Goal: Transaction & Acquisition: Purchase product/service

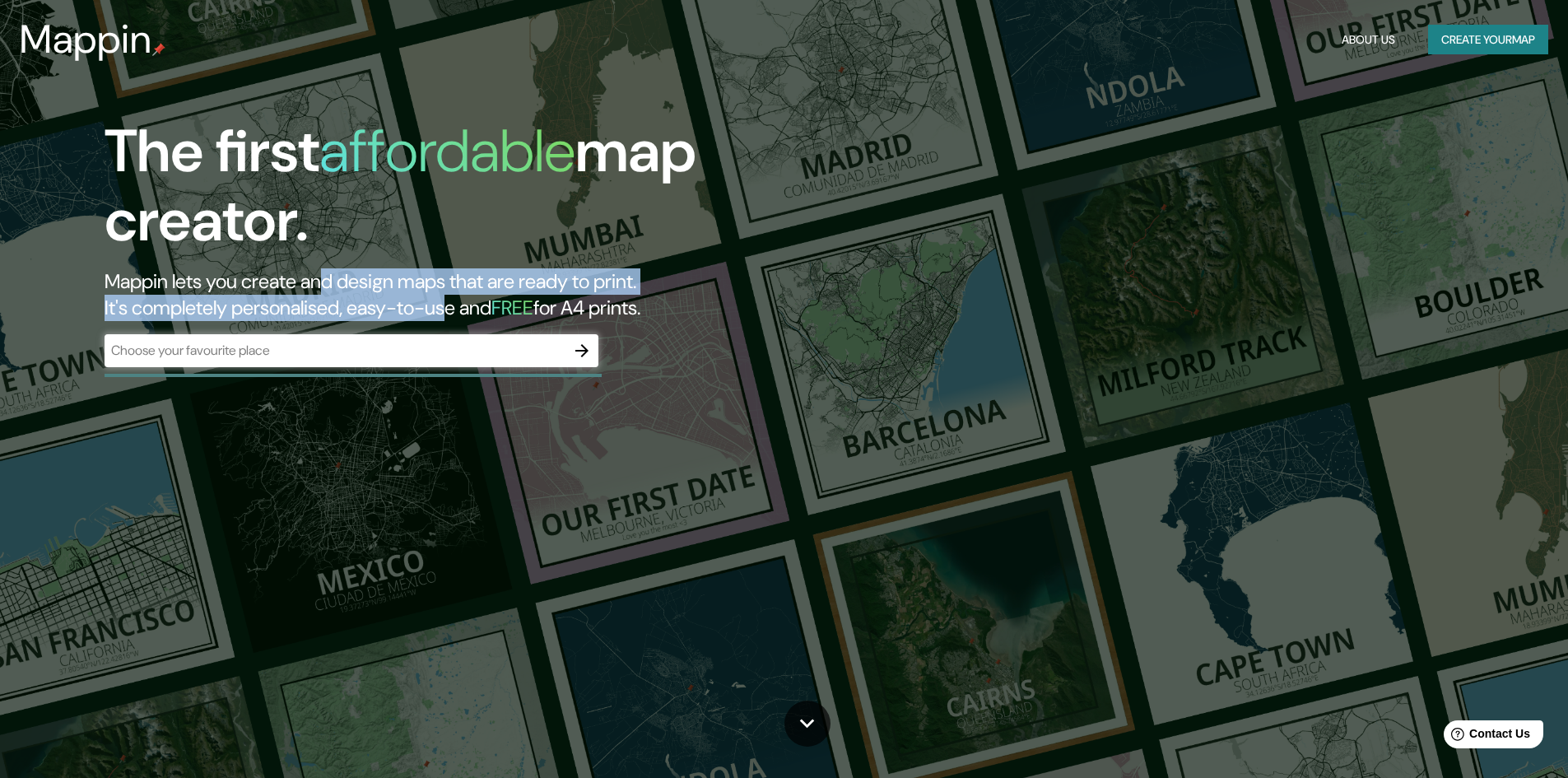
drag, startPoint x: 473, startPoint y: 316, endPoint x: 338, endPoint y: 270, distance: 142.6
click at [338, 270] on h2 "Mappin lets you create and design maps that are ready to print. It's completely…" at bounding box center [497, 295] width 785 height 53
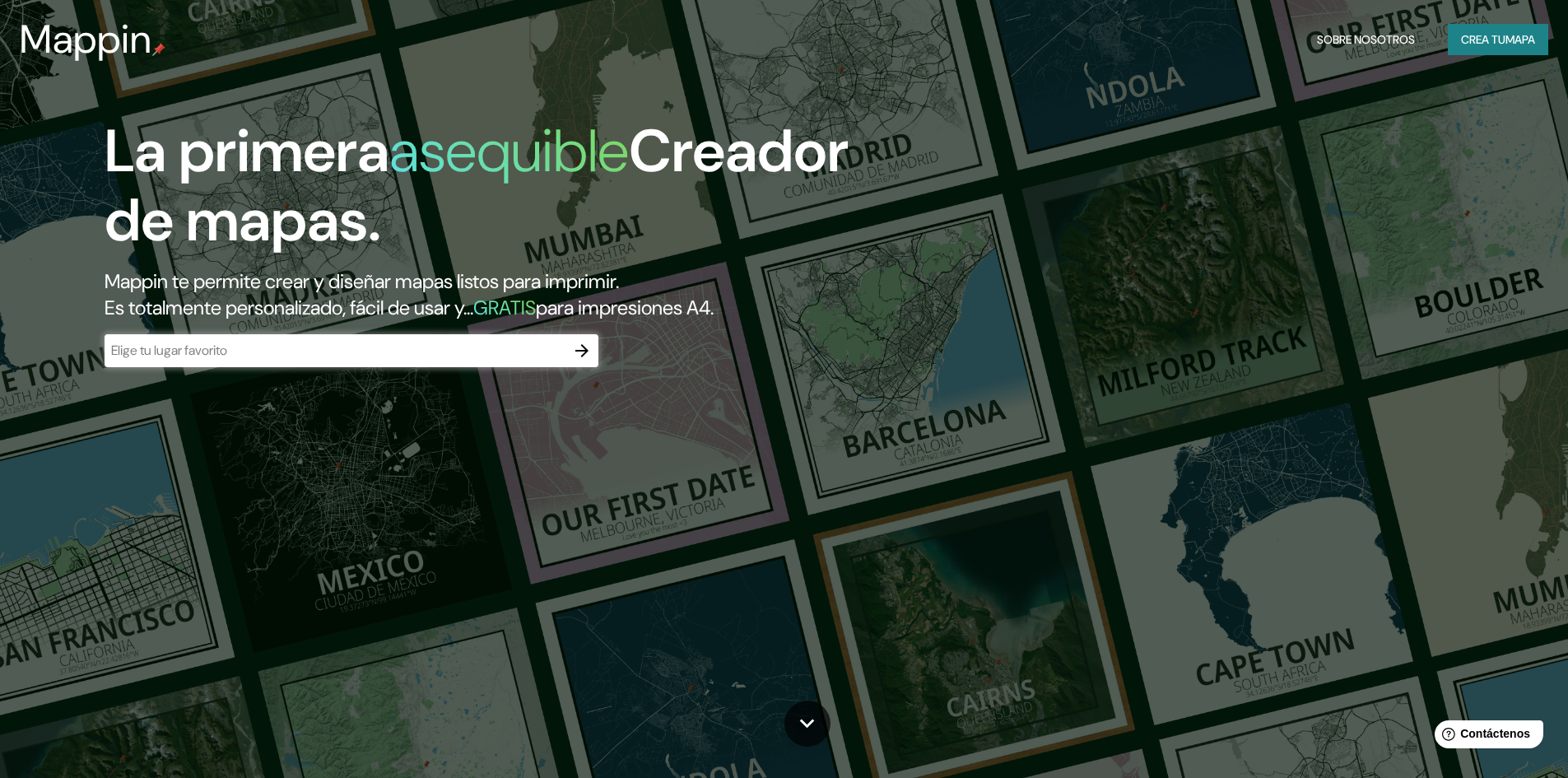
click at [709, 370] on div "La primera asequible Creador de mapas. Mappin te permite crear y diseñar mapas …" at bounding box center [496, 250] width 941 height 267
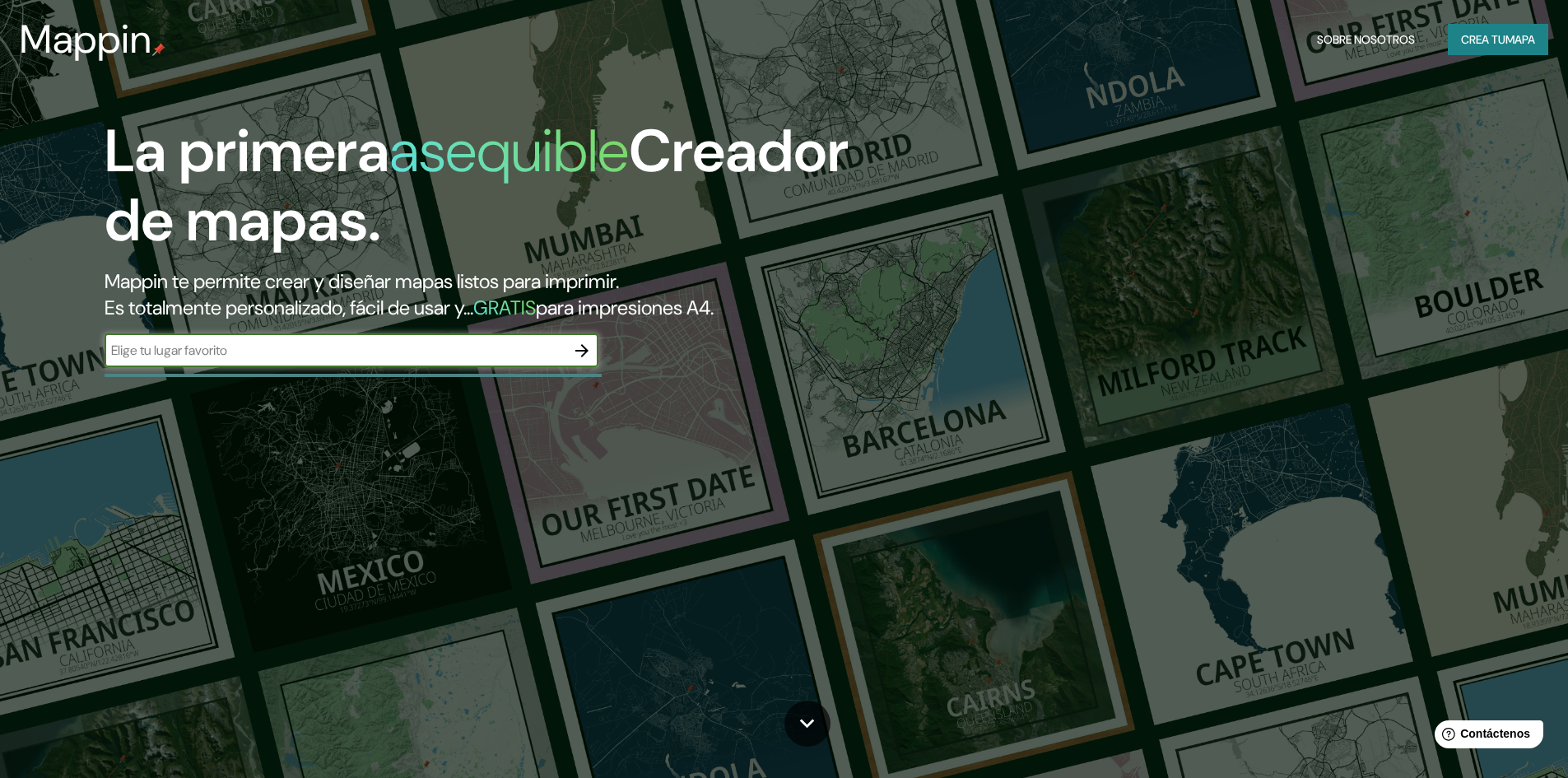
click at [327, 347] on input "text" at bounding box center [335, 350] width 461 height 19
type input "[GEOGRAPHIC_DATA]"
click at [589, 347] on icon "button" at bounding box center [581, 350] width 20 height 20
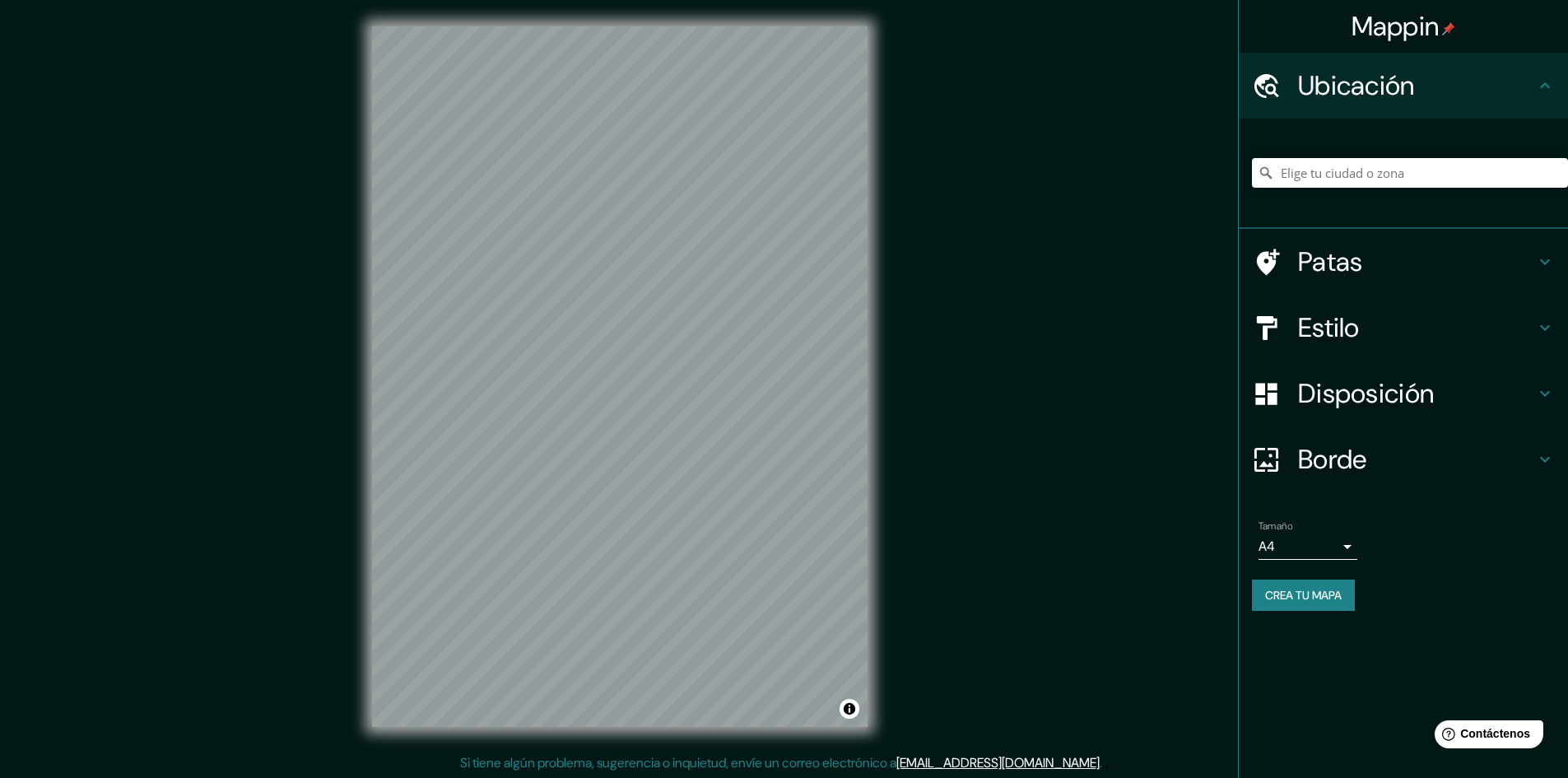
scroll to position [2, 0]
click at [1338, 165] on input "Elige tu ciudad o zona" at bounding box center [1409, 172] width 316 height 29
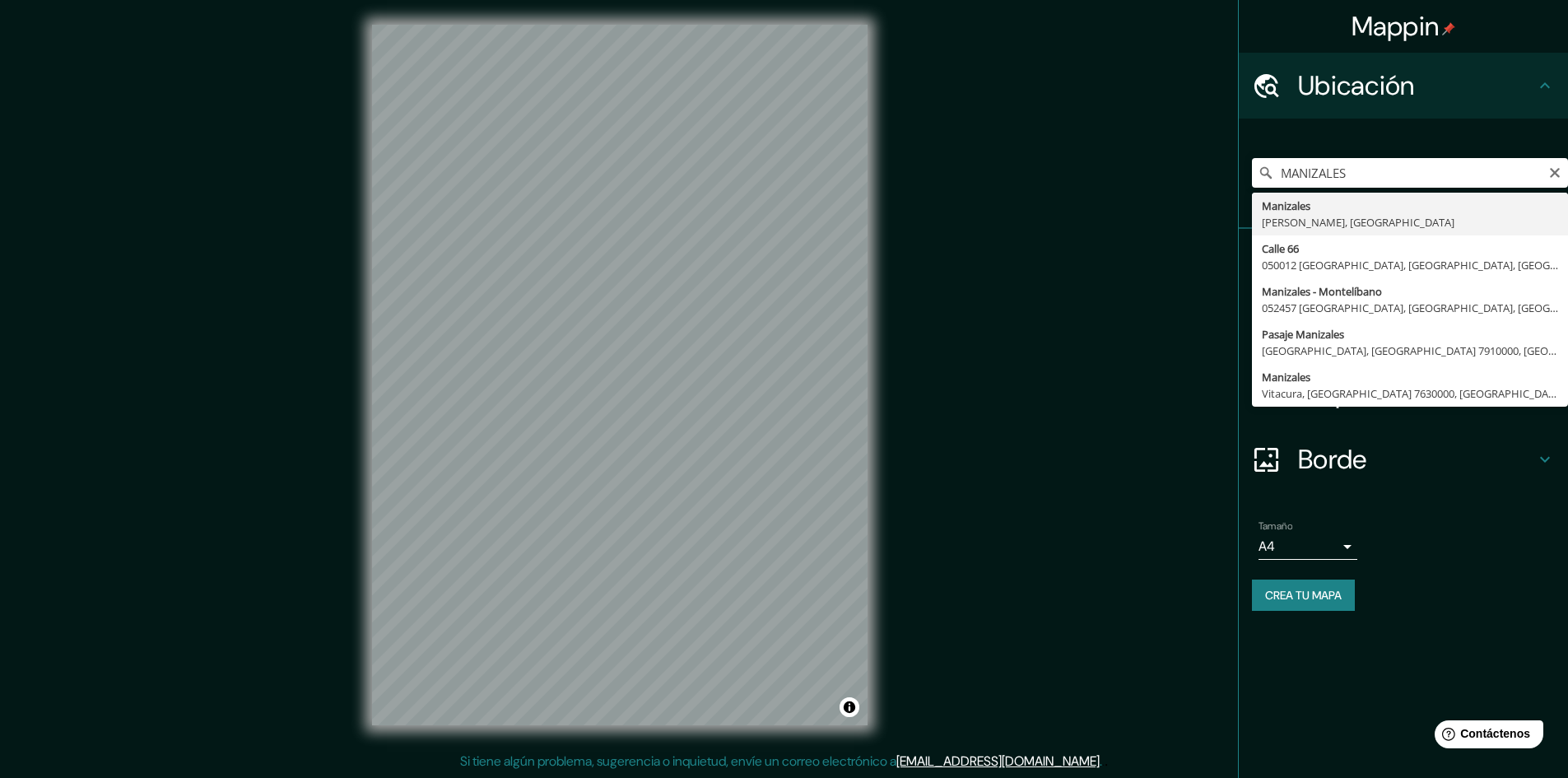
type input "Manizales, [GEOGRAPHIC_DATA], [GEOGRAPHIC_DATA]"
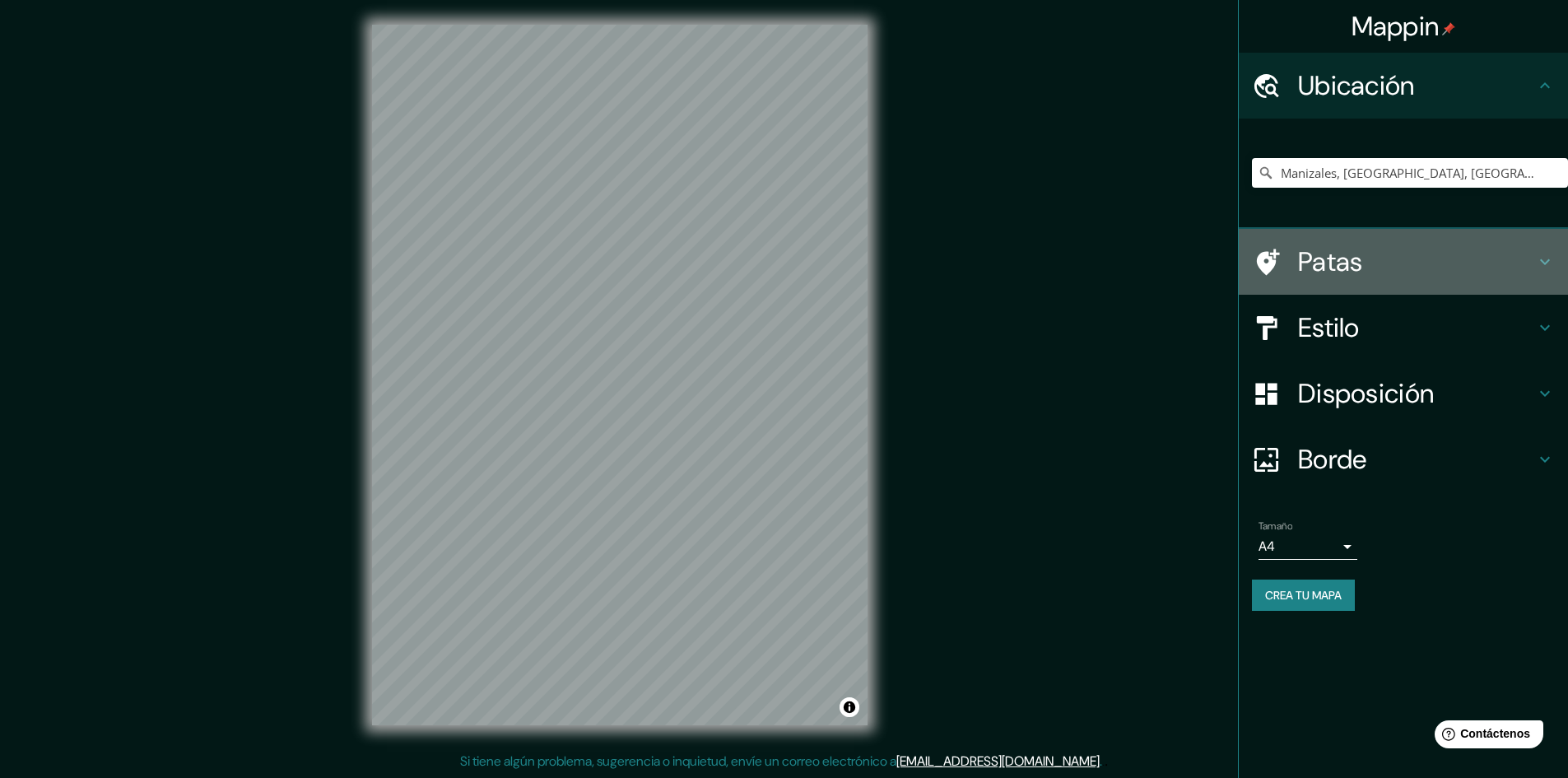
click at [1441, 263] on h4 "Patas" at bounding box center [1417, 262] width 237 height 33
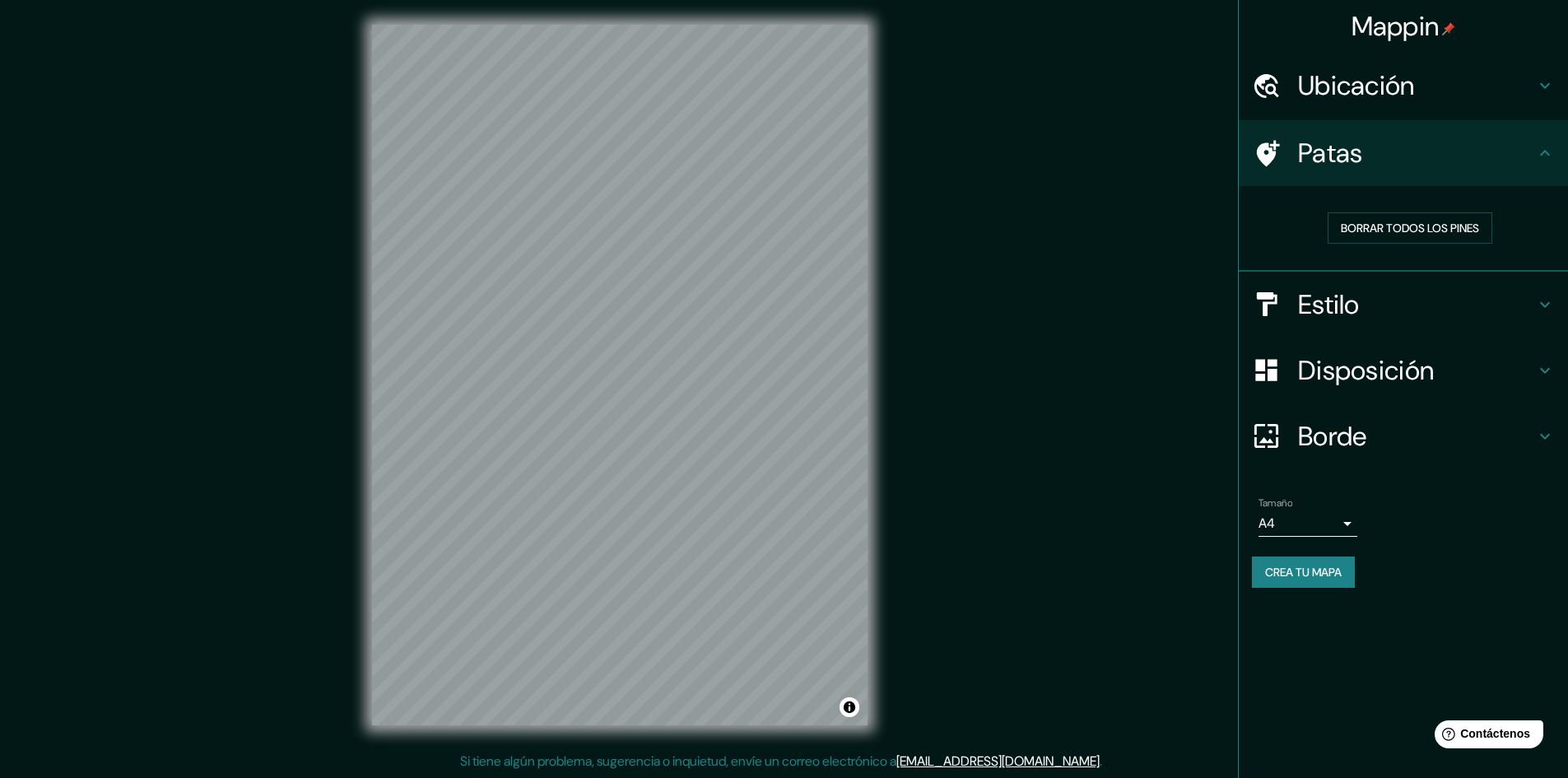
click at [1506, 152] on h4 "Patas" at bounding box center [1417, 153] width 237 height 33
click at [1558, 158] on div "Patas" at bounding box center [1403, 153] width 329 height 66
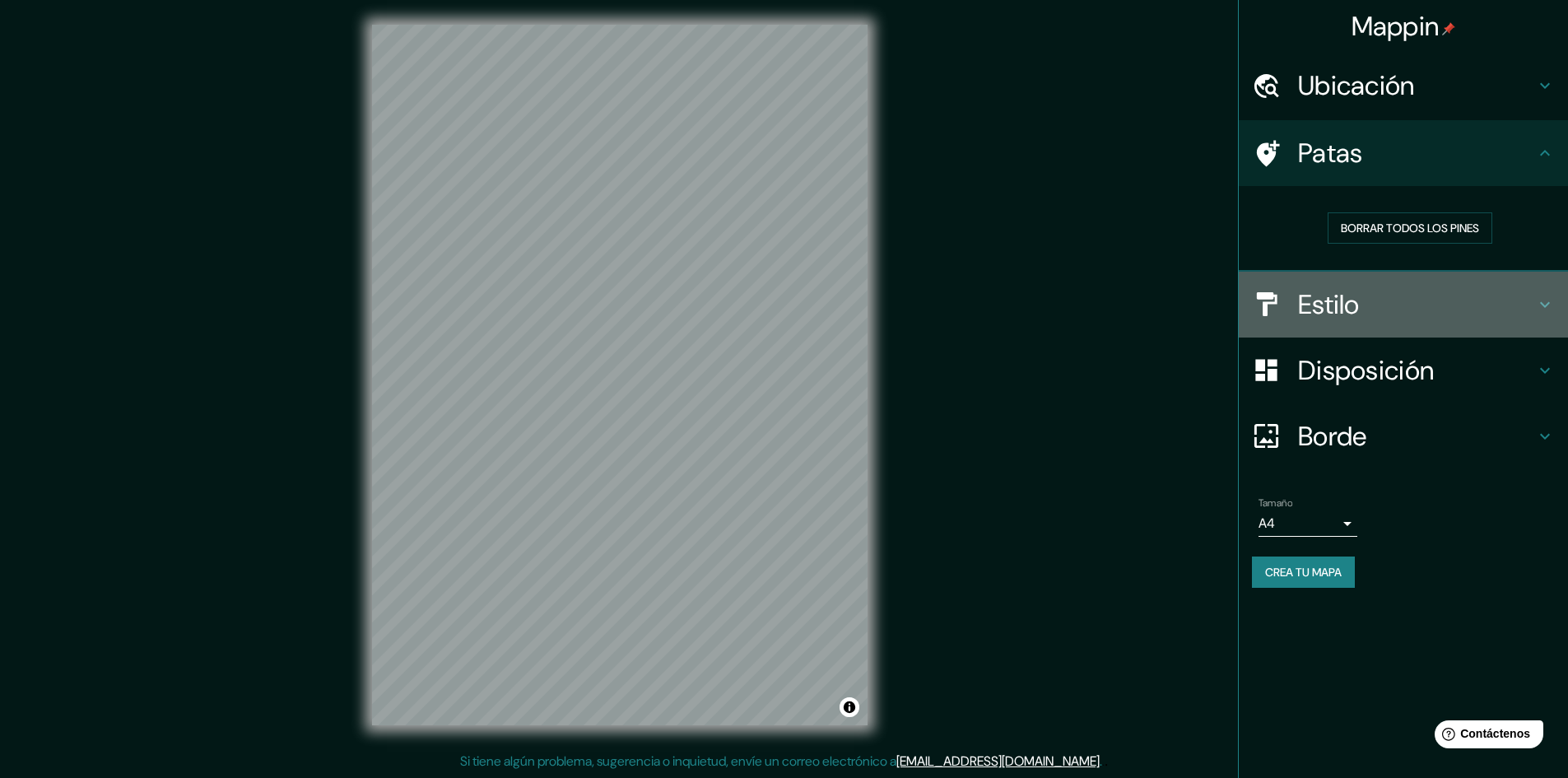
click at [1550, 298] on icon at bounding box center [1545, 304] width 20 height 20
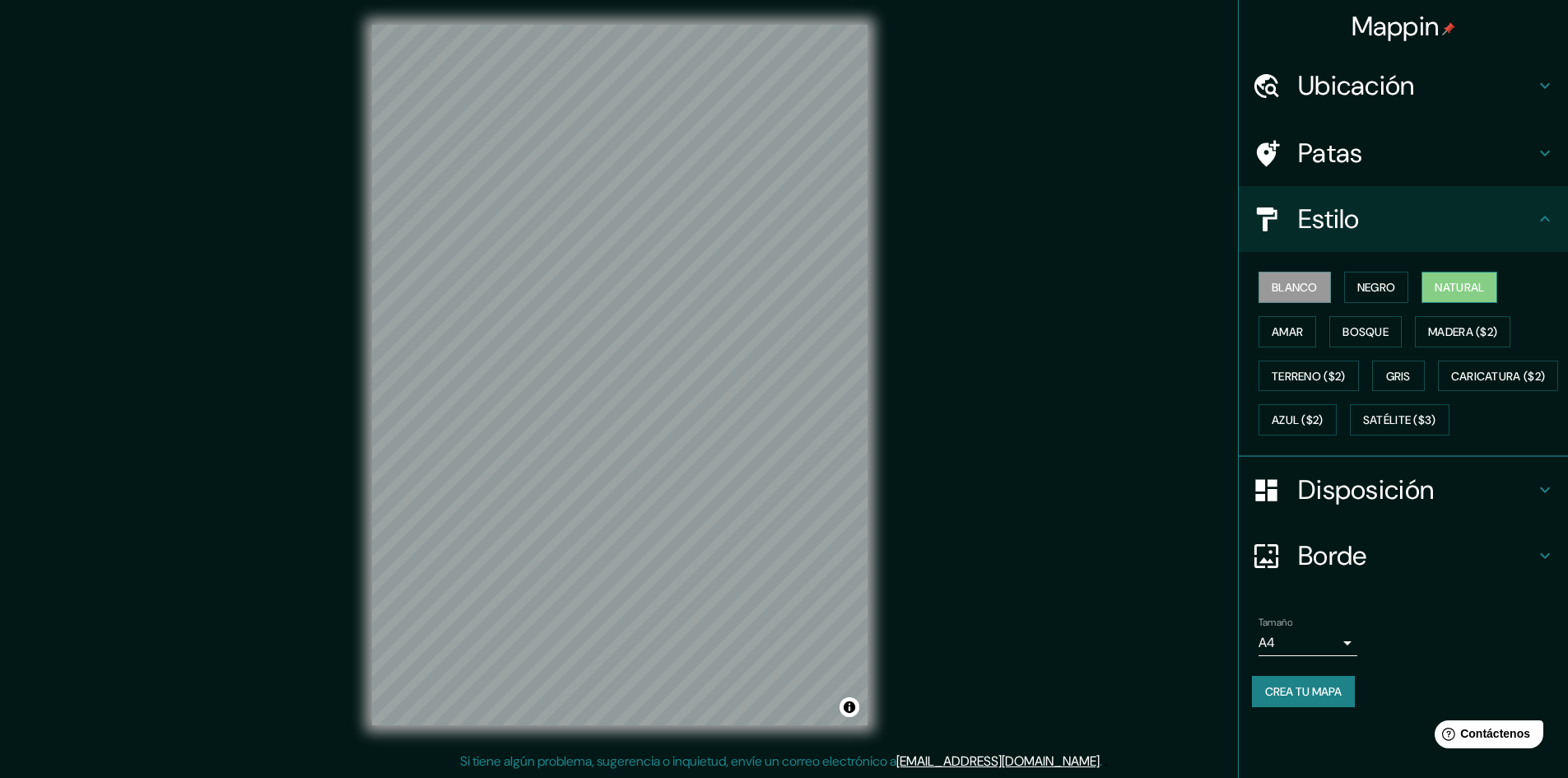
click at [1437, 286] on button "Natural" at bounding box center [1459, 288] width 75 height 31
click at [1299, 333] on font "Amar" at bounding box center [1287, 331] width 31 height 15
click at [1356, 334] on font "Bosque" at bounding box center [1365, 331] width 46 height 15
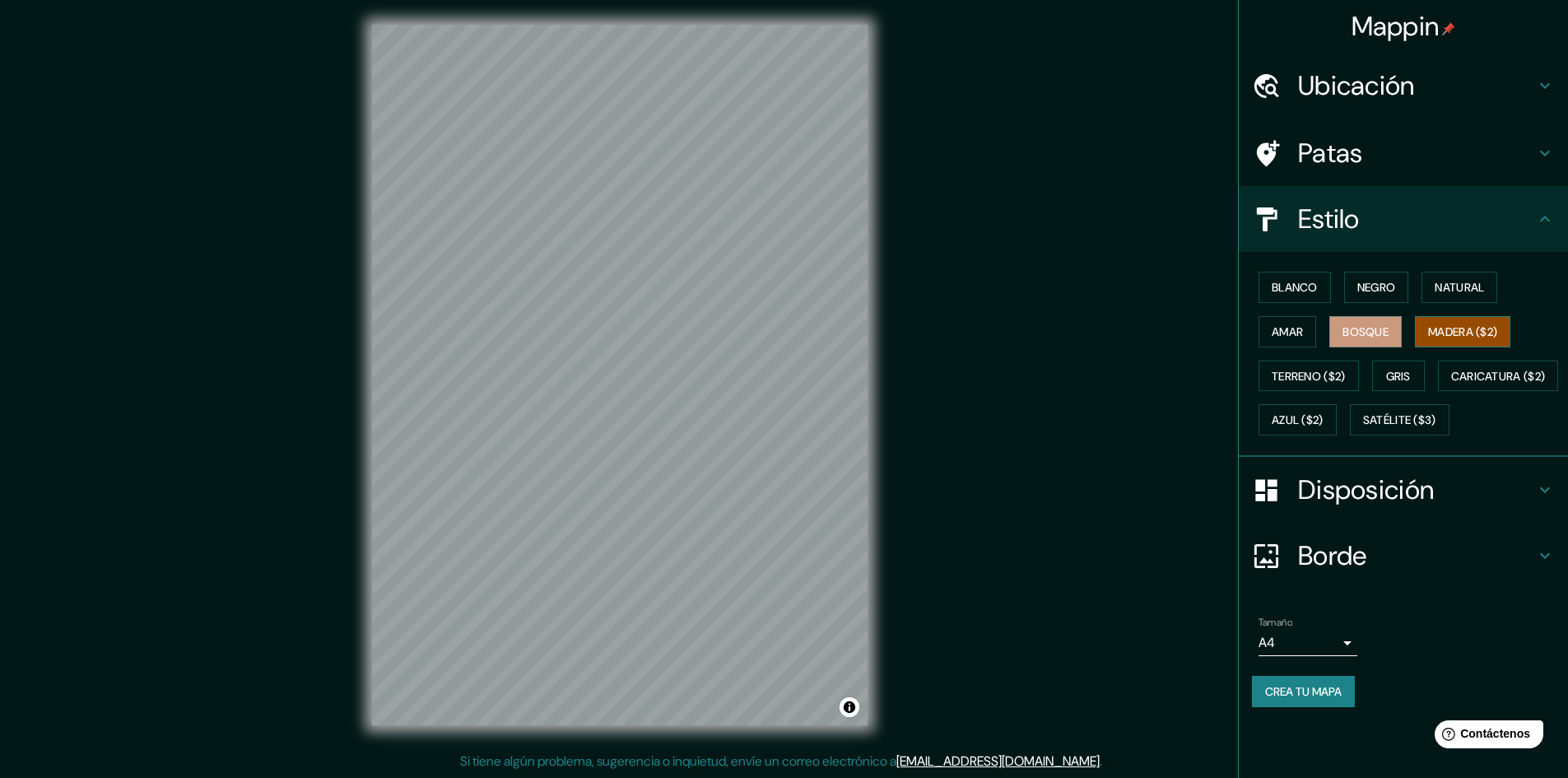
click at [1451, 335] on font "Madera ($2)" at bounding box center [1463, 331] width 69 height 15
click at [1310, 373] on font "Terreno ($2)" at bounding box center [1309, 376] width 75 height 15
click at [1401, 384] on font "Gris" at bounding box center [1398, 376] width 25 height 22
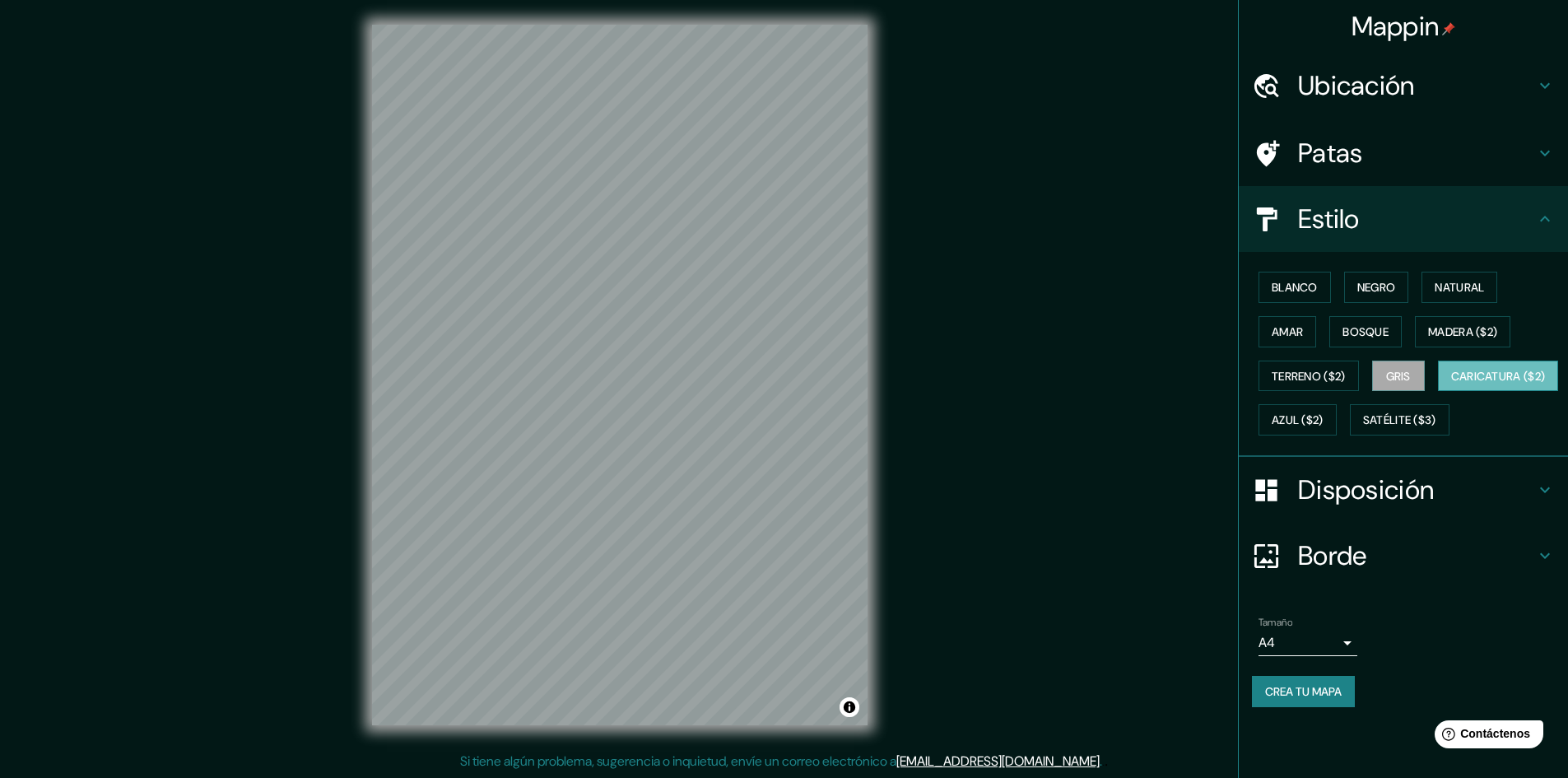
click at [1451, 384] on font "Caricatura ($2)" at bounding box center [1498, 376] width 94 height 15
click at [1324, 414] on font "Azul ($2)" at bounding box center [1298, 420] width 52 height 15
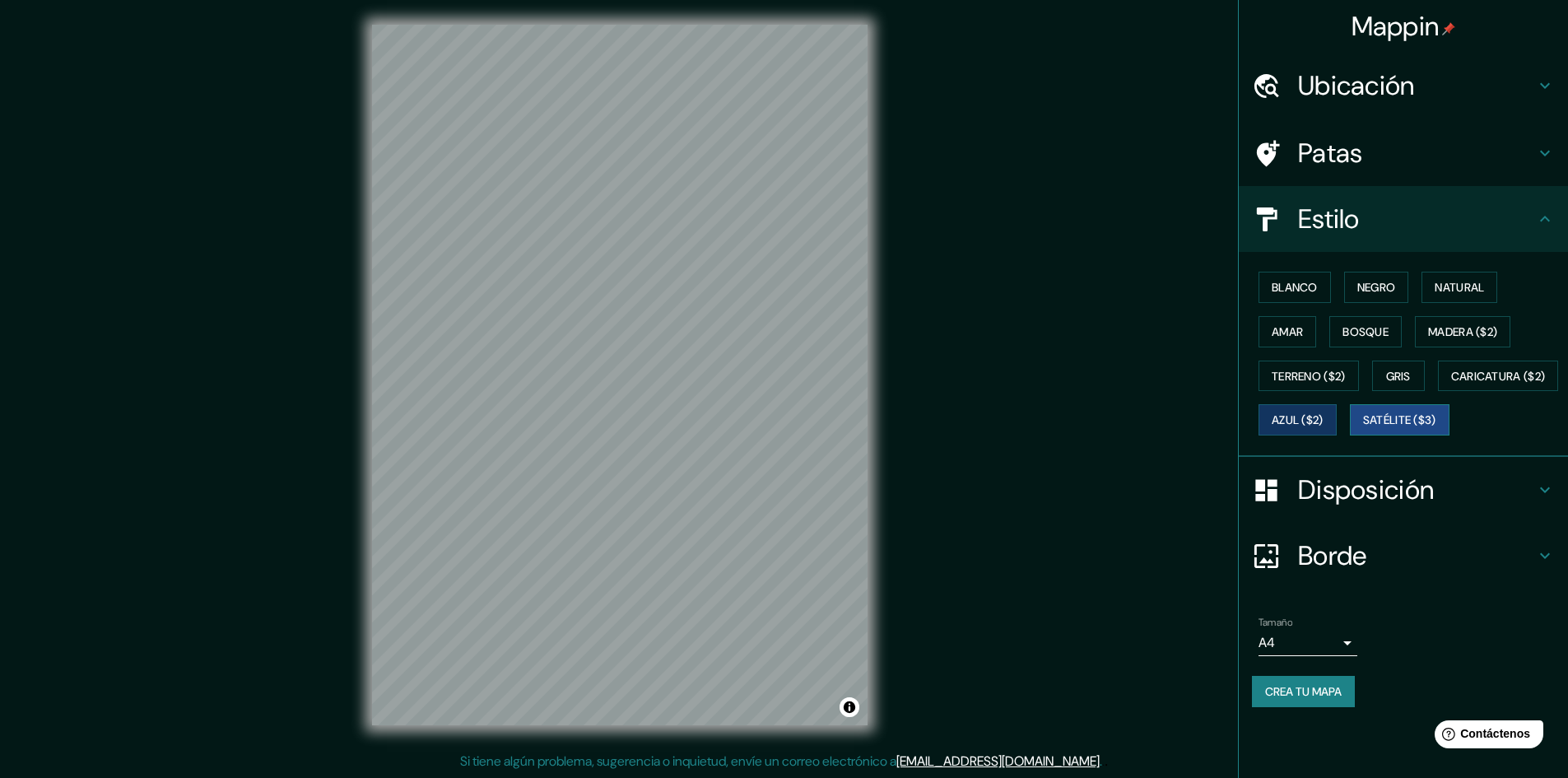
click at [1364, 428] on font "Satélite ($3)" at bounding box center [1400, 420] width 74 height 15
click at [1371, 287] on font "Negro" at bounding box center [1377, 287] width 39 height 15
click at [1282, 296] on font "Blanco" at bounding box center [1294, 287] width 46 height 22
click at [1350, 286] on button "Negro" at bounding box center [1377, 288] width 65 height 31
click at [1461, 280] on font "Natural" at bounding box center [1459, 287] width 49 height 15
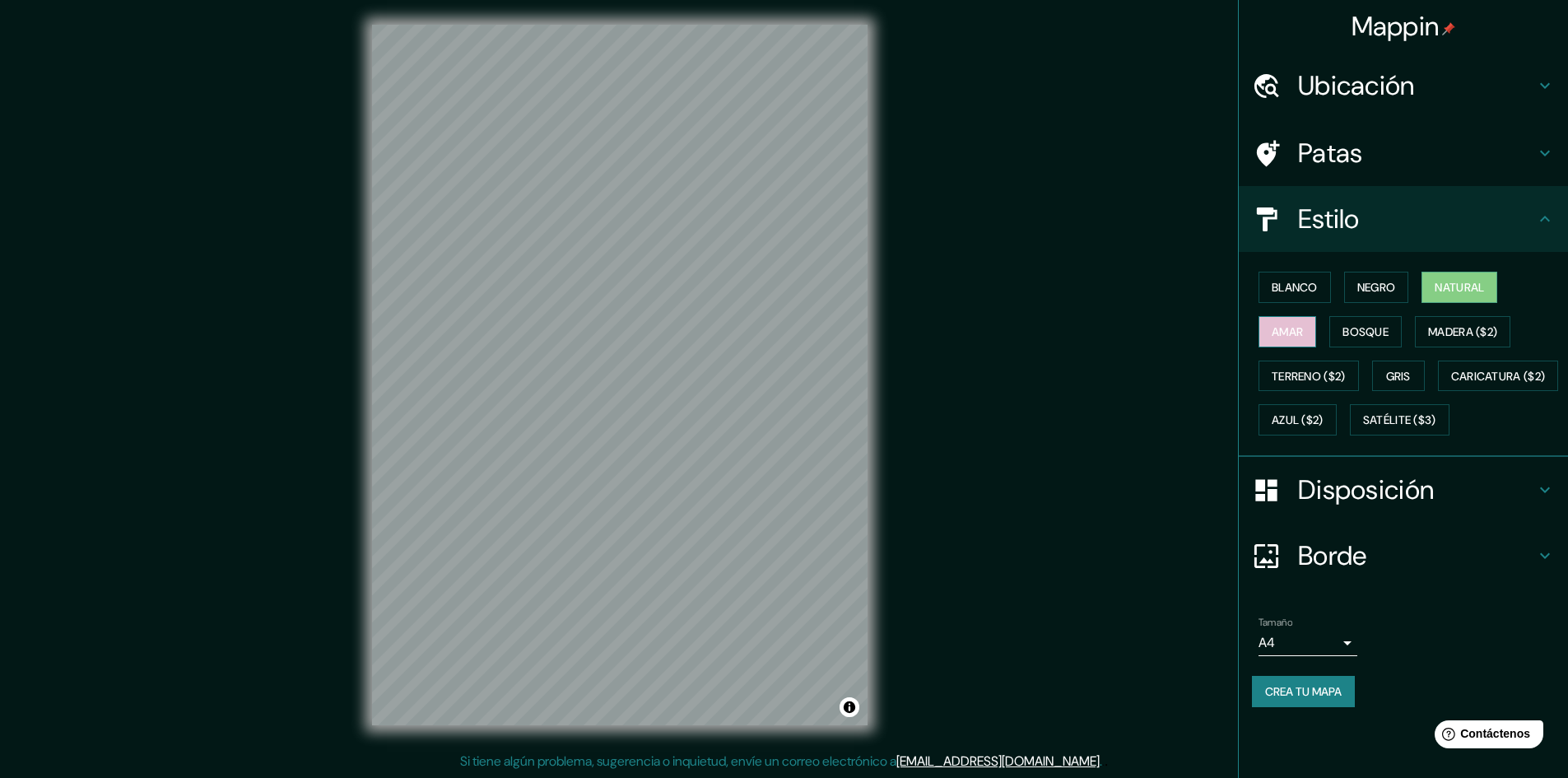
click at [1301, 333] on font "Amar" at bounding box center [1287, 331] width 31 height 15
click at [1383, 336] on font "Bosque" at bounding box center [1365, 331] width 46 height 15
click at [1484, 330] on font "Madera ($2)" at bounding box center [1463, 331] width 69 height 15
click at [1364, 322] on font "Bosque" at bounding box center [1365, 332] width 46 height 22
click at [1308, 340] on button "Amar" at bounding box center [1287, 332] width 58 height 31
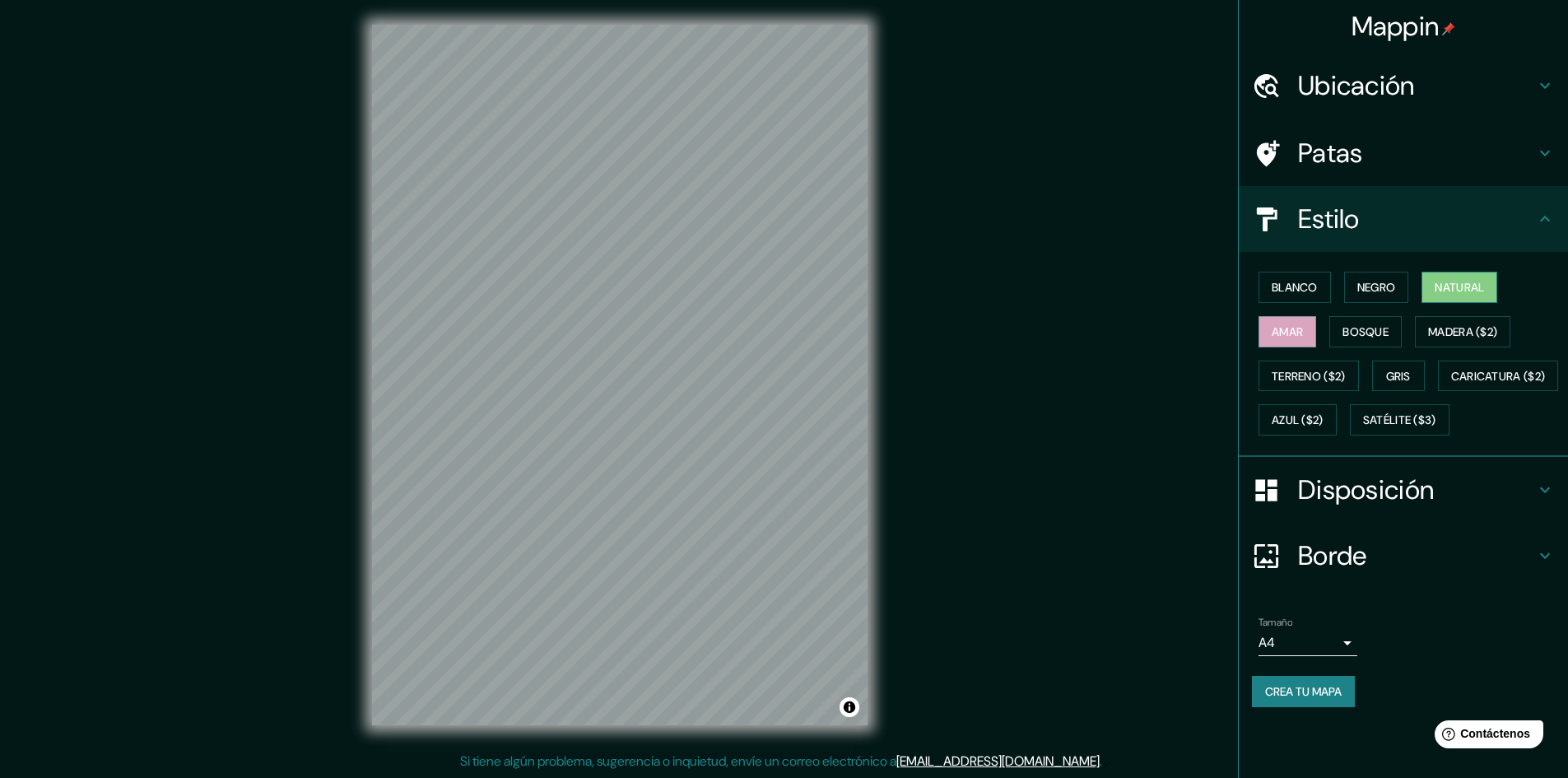
click at [1451, 290] on font "Natural" at bounding box center [1459, 287] width 49 height 15
click at [1394, 296] on font "Negro" at bounding box center [1377, 287] width 39 height 22
click at [1320, 294] on button "Blanco" at bounding box center [1295, 288] width 73 height 31
click at [1327, 379] on font "Terreno ($2)" at bounding box center [1309, 376] width 75 height 15
click at [1405, 373] on font "Gris" at bounding box center [1398, 376] width 25 height 15
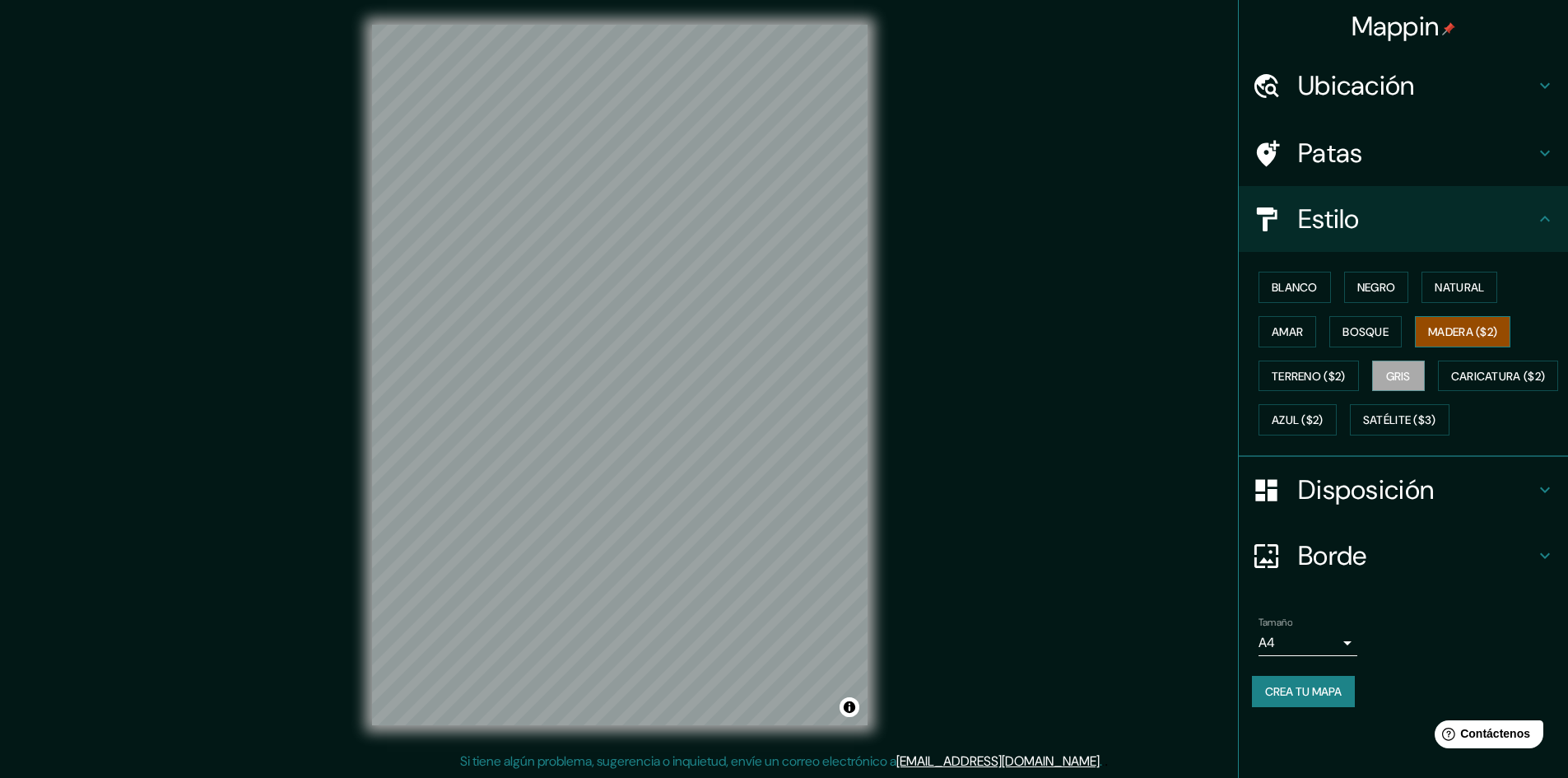
click at [1455, 334] on font "Madera ($2)" at bounding box center [1463, 331] width 69 height 15
click at [1439, 506] on h4 "Disposición" at bounding box center [1417, 489] width 237 height 33
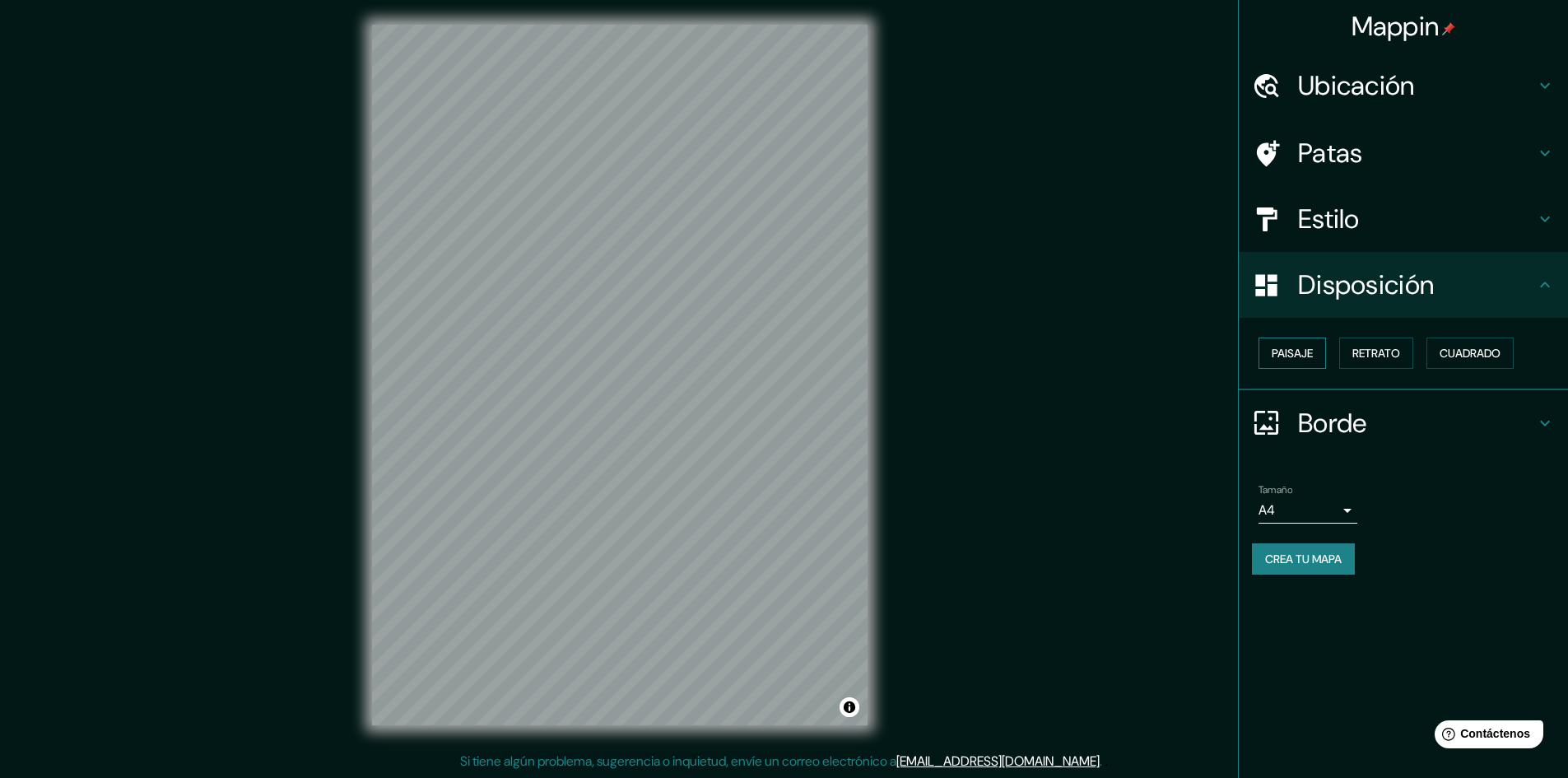
click at [1302, 359] on font "Paisaje" at bounding box center [1293, 353] width 42 height 15
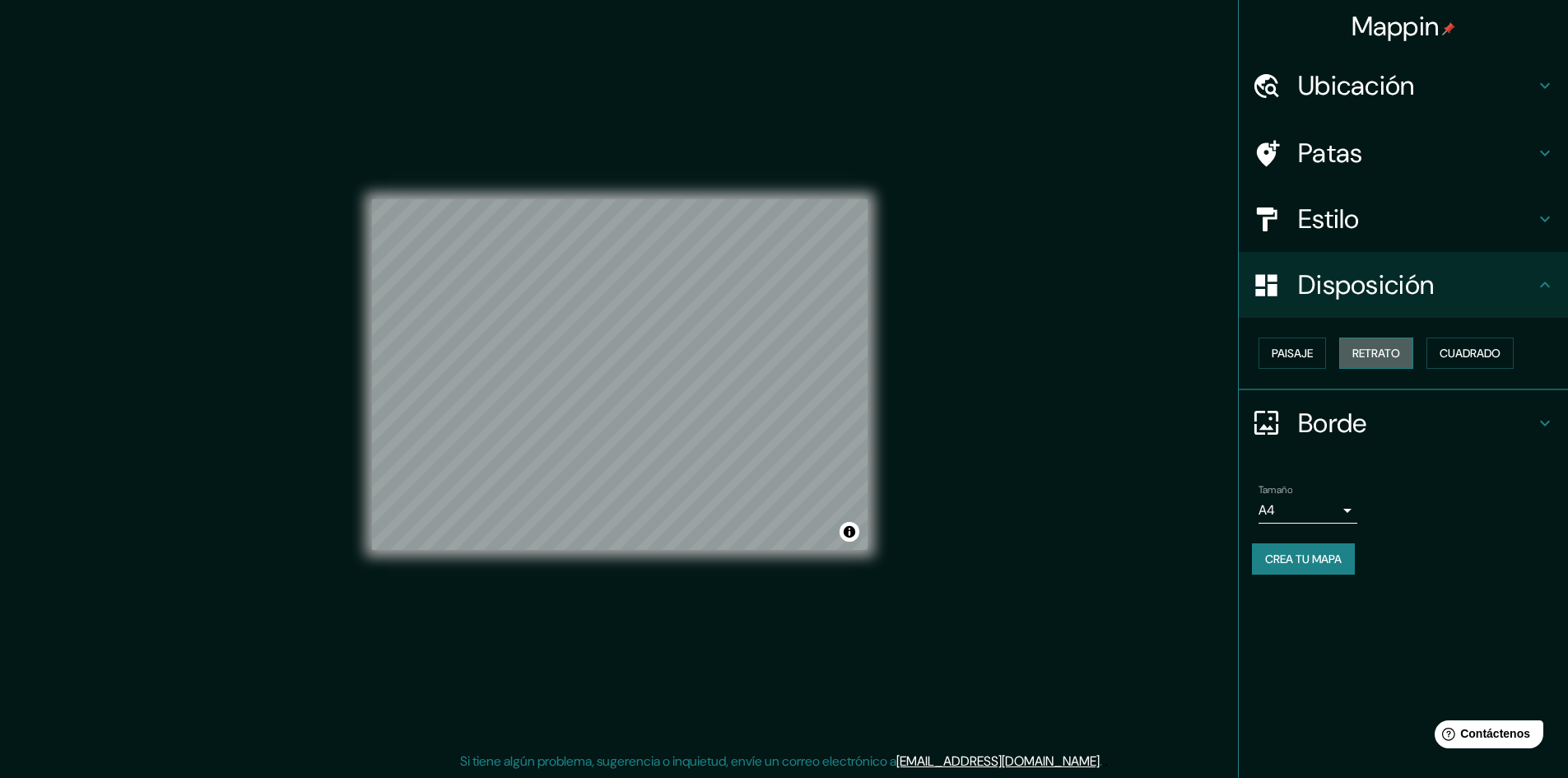
click at [1400, 347] on font "Retrato" at bounding box center [1376, 353] width 48 height 15
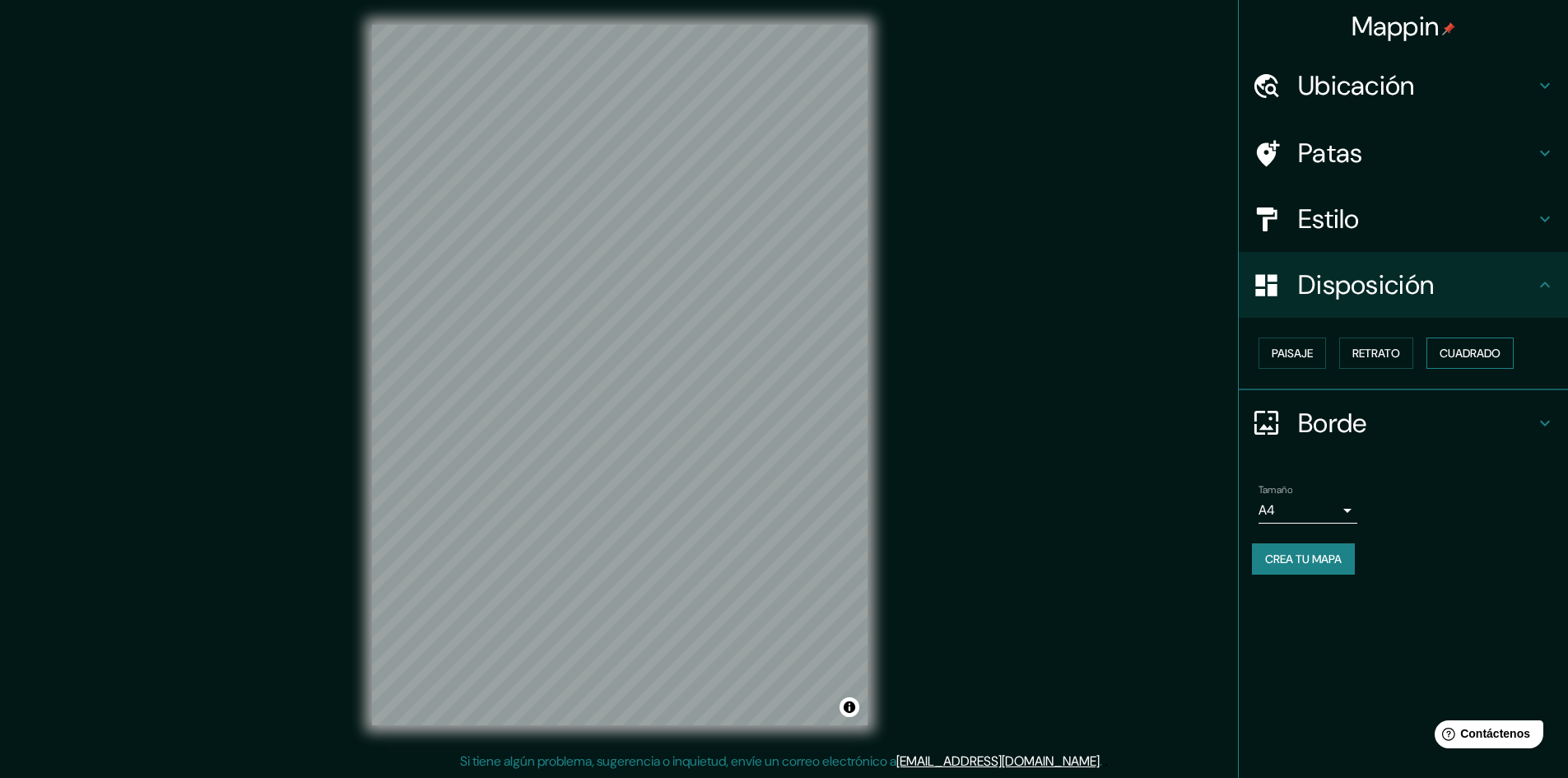
click at [1468, 348] on font "Cuadrado" at bounding box center [1470, 353] width 61 height 15
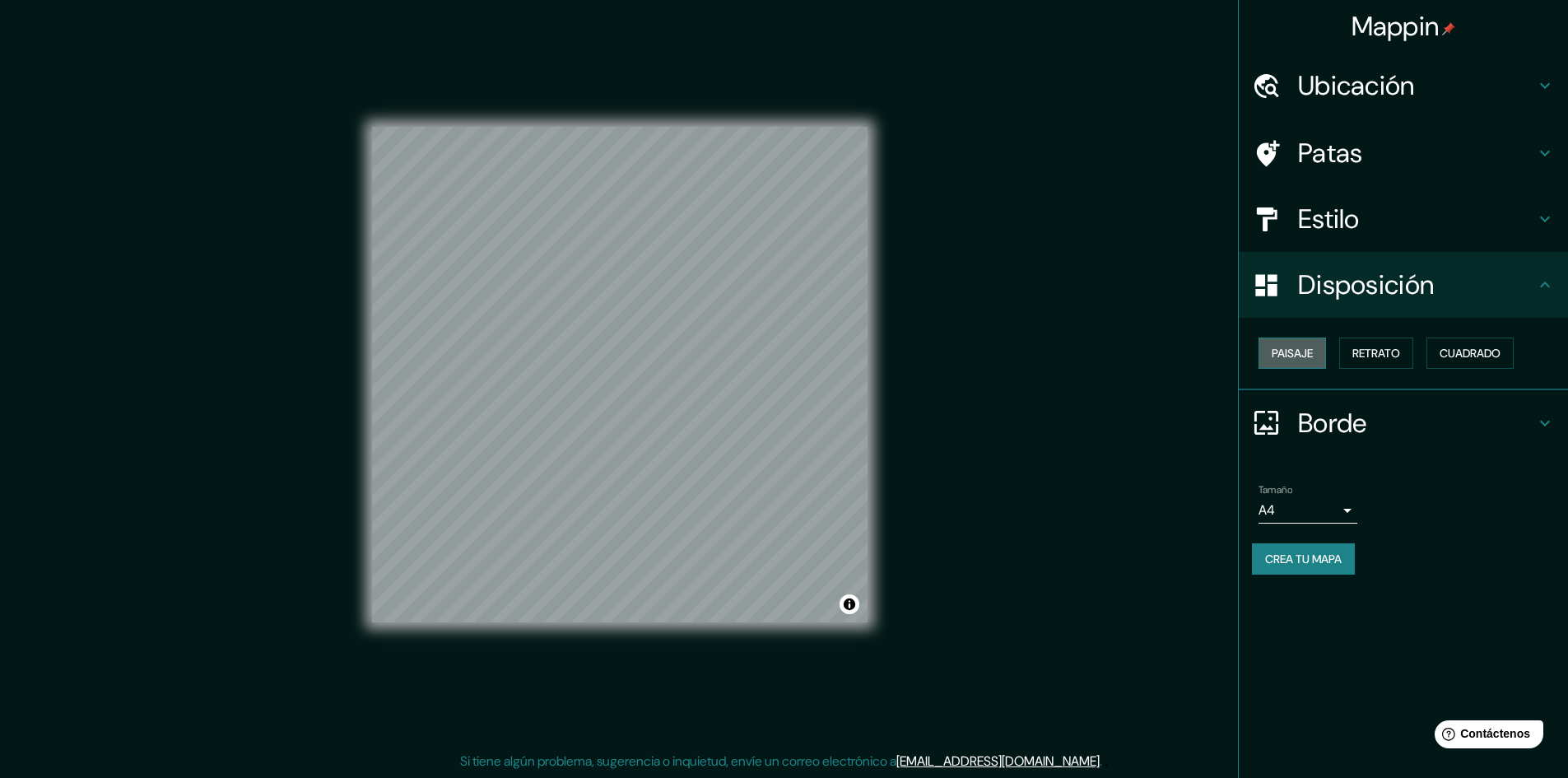
click at [1312, 358] on font "Paisaje" at bounding box center [1293, 353] width 42 height 15
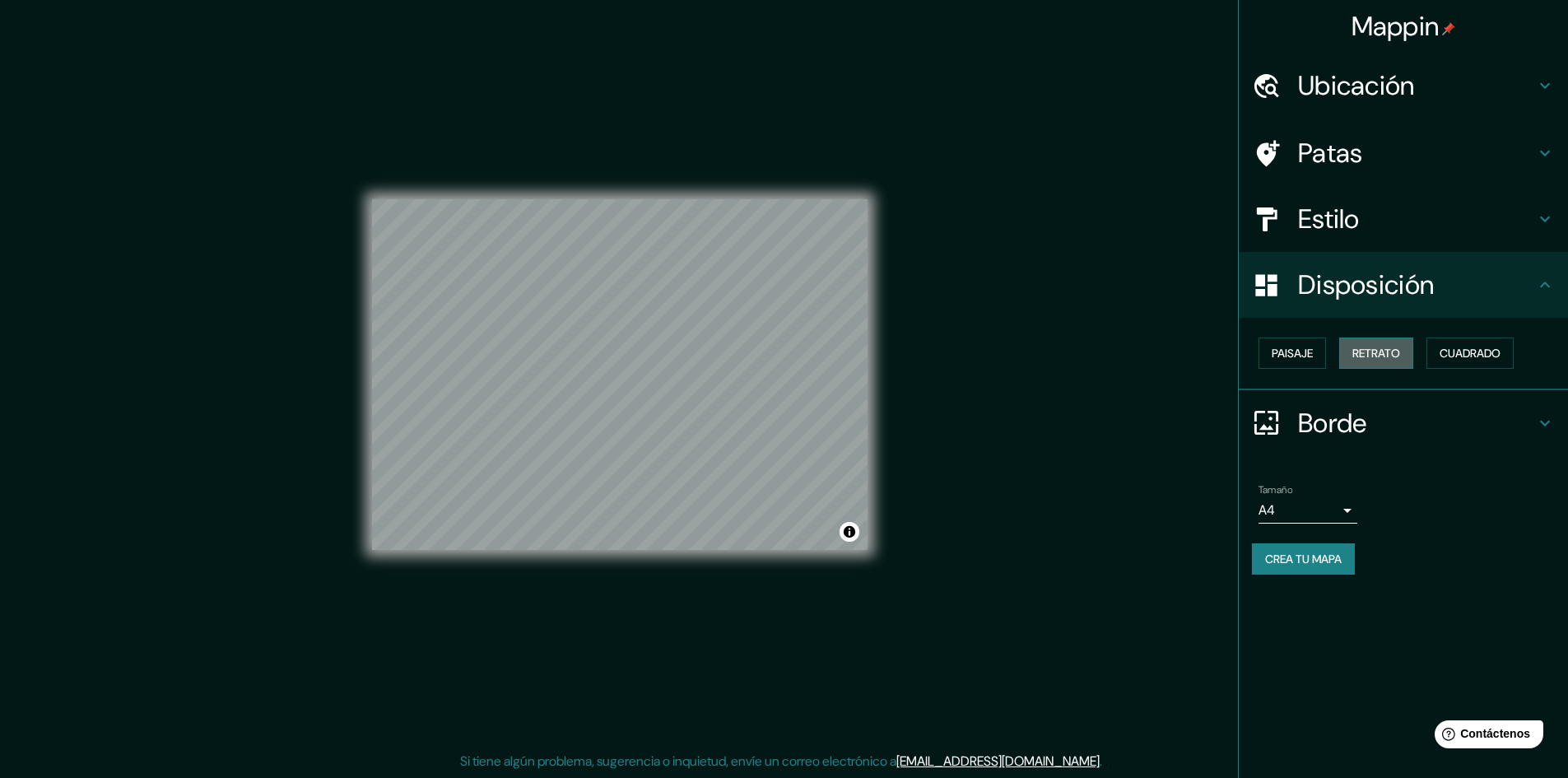
click at [1367, 357] on font "Retrato" at bounding box center [1376, 353] width 48 height 15
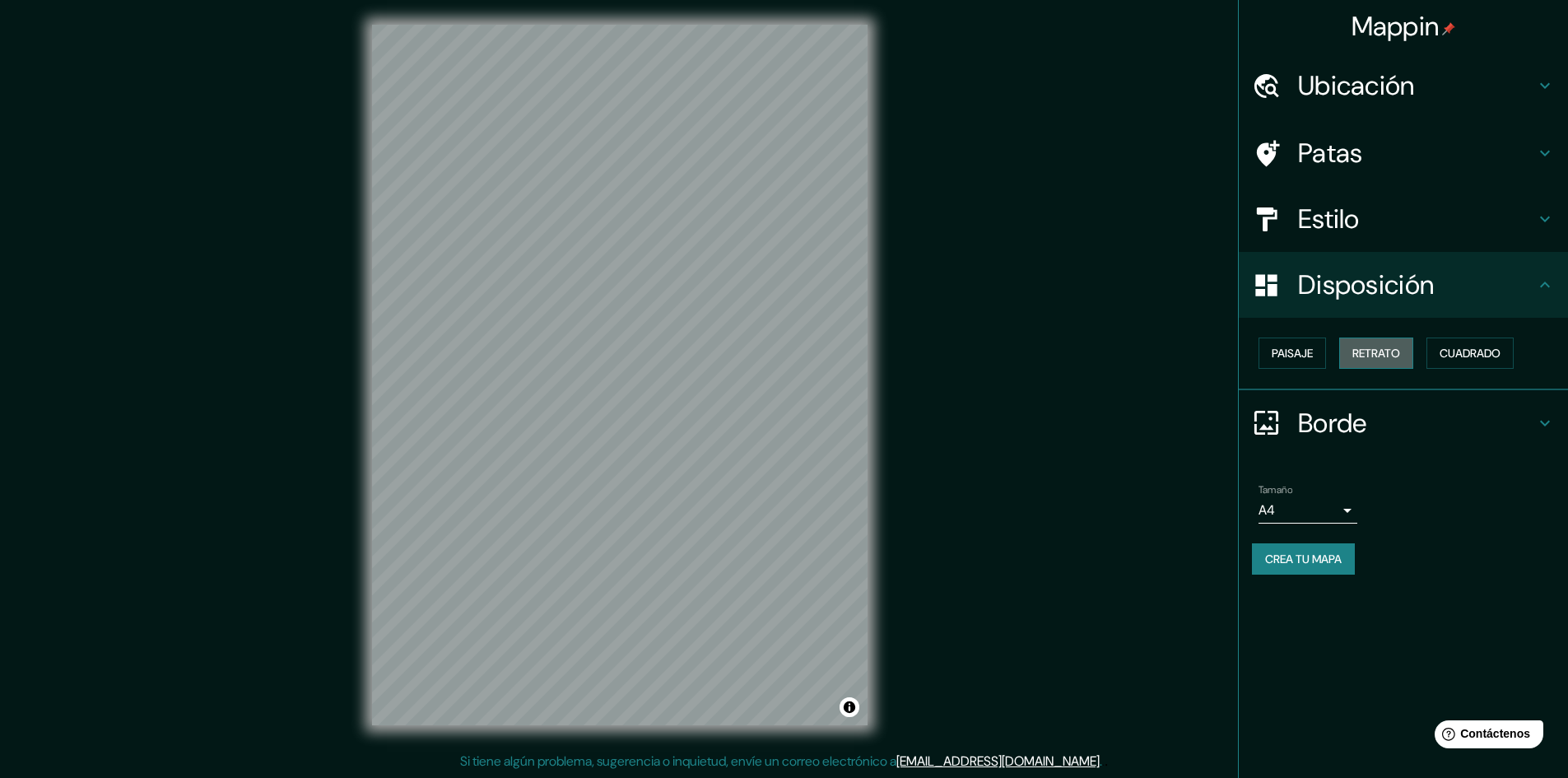
click at [1361, 347] on font "Retrato" at bounding box center [1376, 353] width 48 height 15
click at [1295, 359] on font "Paisaje" at bounding box center [1293, 353] width 42 height 15
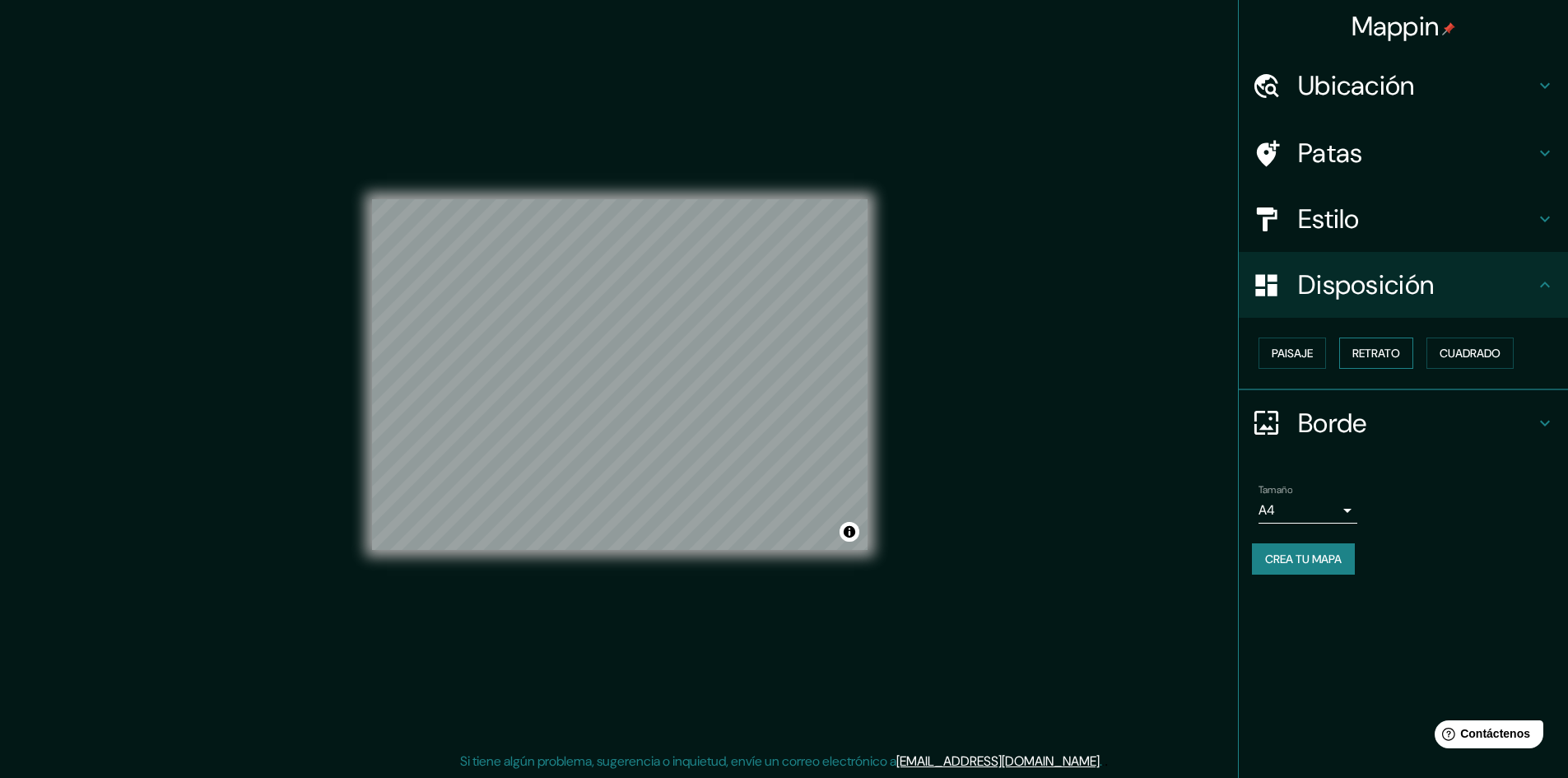
click at [1381, 358] on font "Retrato" at bounding box center [1376, 353] width 48 height 15
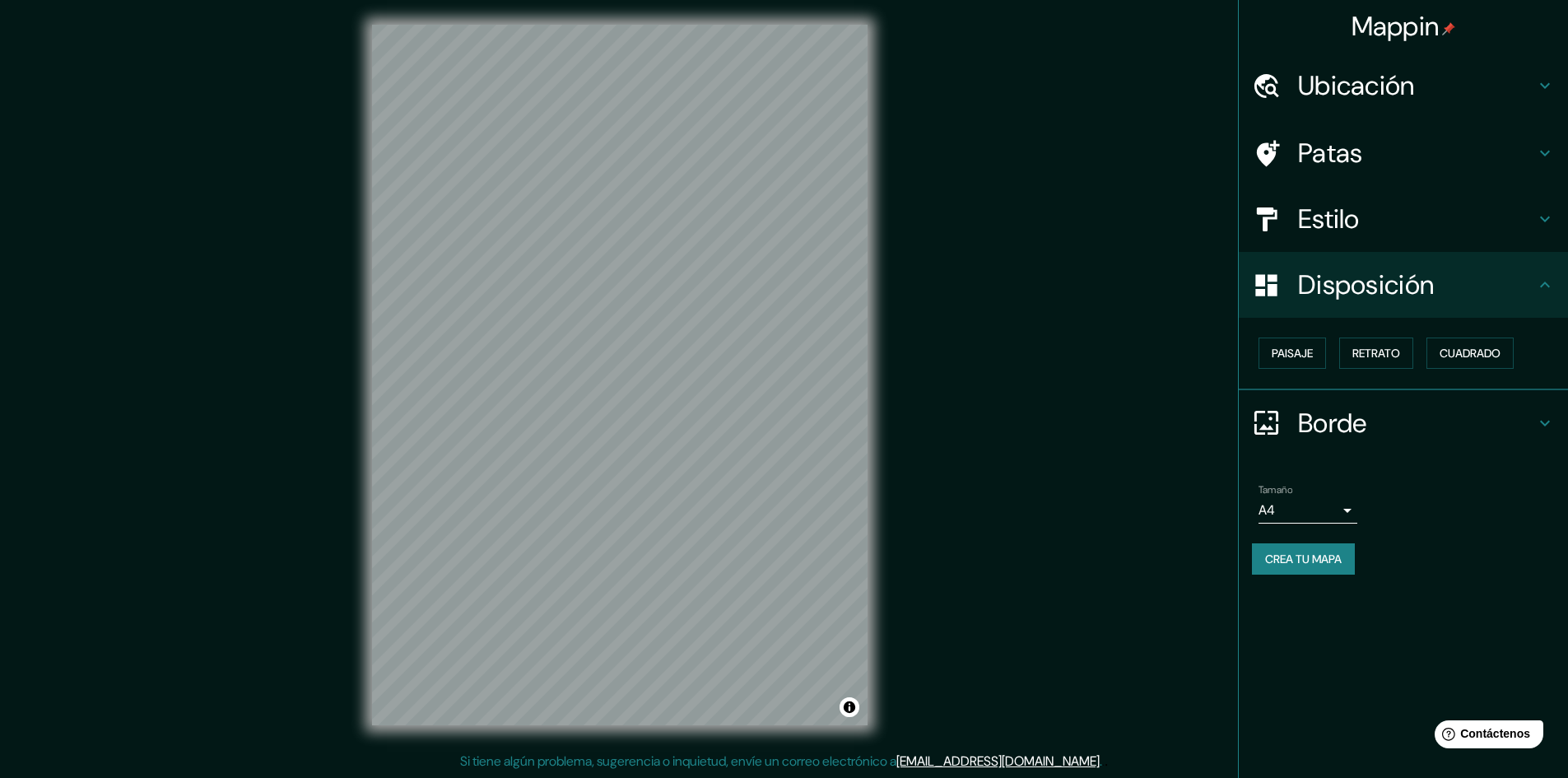
click at [1542, 291] on icon at bounding box center [1545, 284] width 20 height 20
click at [1555, 426] on div "Borde" at bounding box center [1403, 423] width 329 height 66
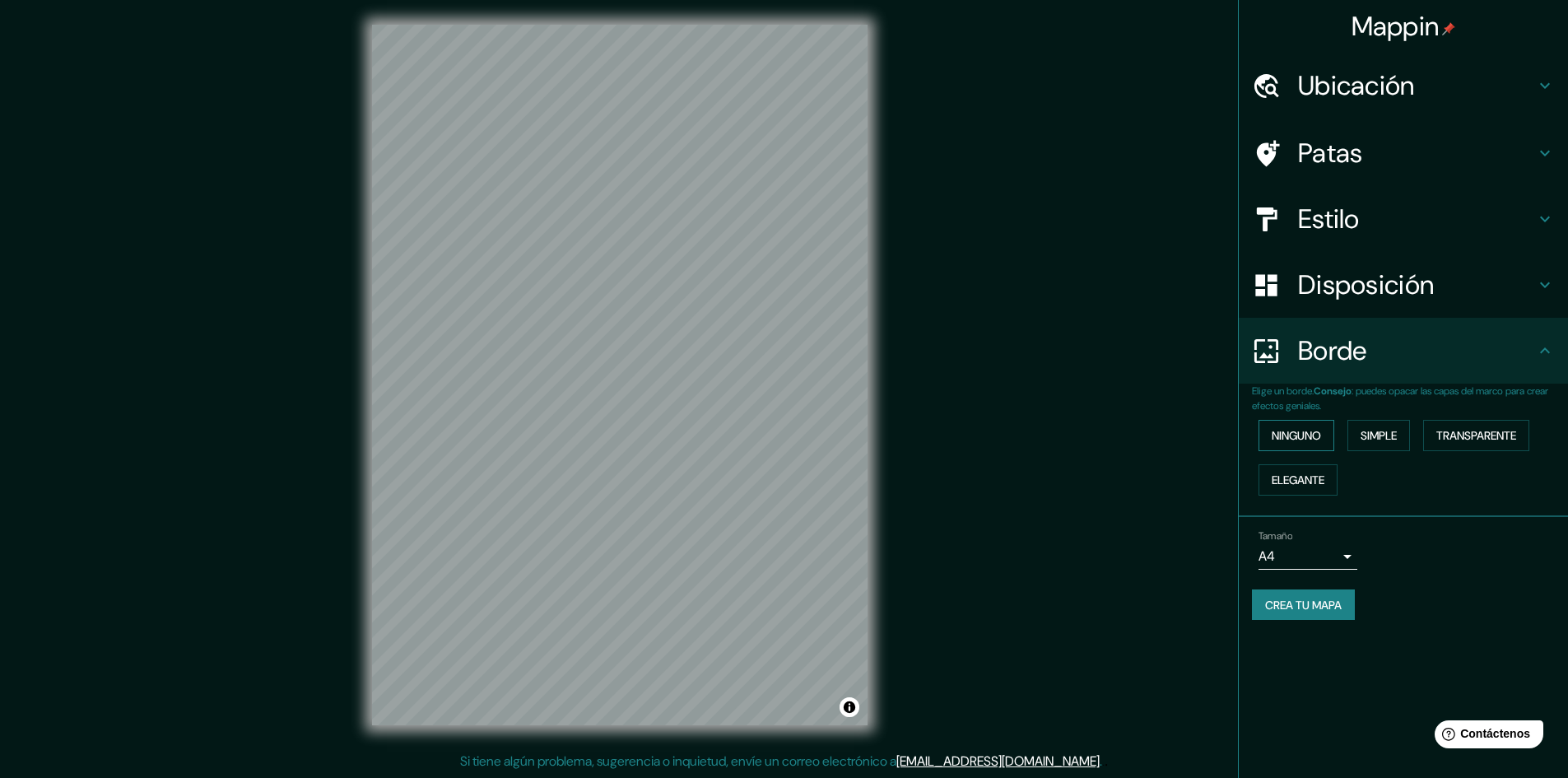
click at [1319, 436] on font "Ninguno" at bounding box center [1296, 435] width 49 height 15
click at [1361, 431] on button "Simple" at bounding box center [1379, 436] width 62 height 31
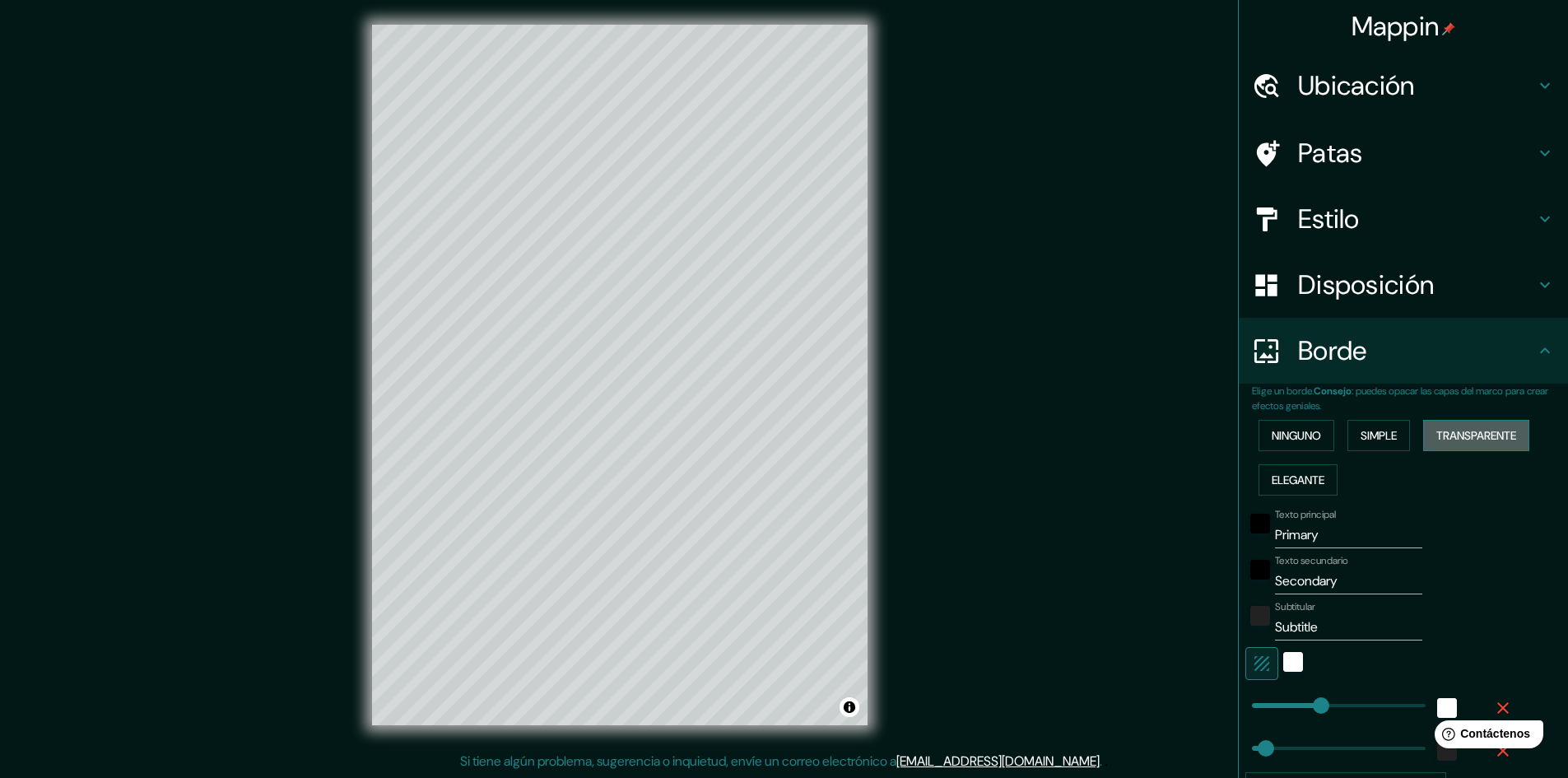
click at [1468, 428] on font "Transparente" at bounding box center [1476, 435] width 80 height 15
click at [1296, 478] on font "Elegante" at bounding box center [1298, 479] width 53 height 15
click at [1285, 445] on font "Ninguno" at bounding box center [1296, 435] width 49 height 22
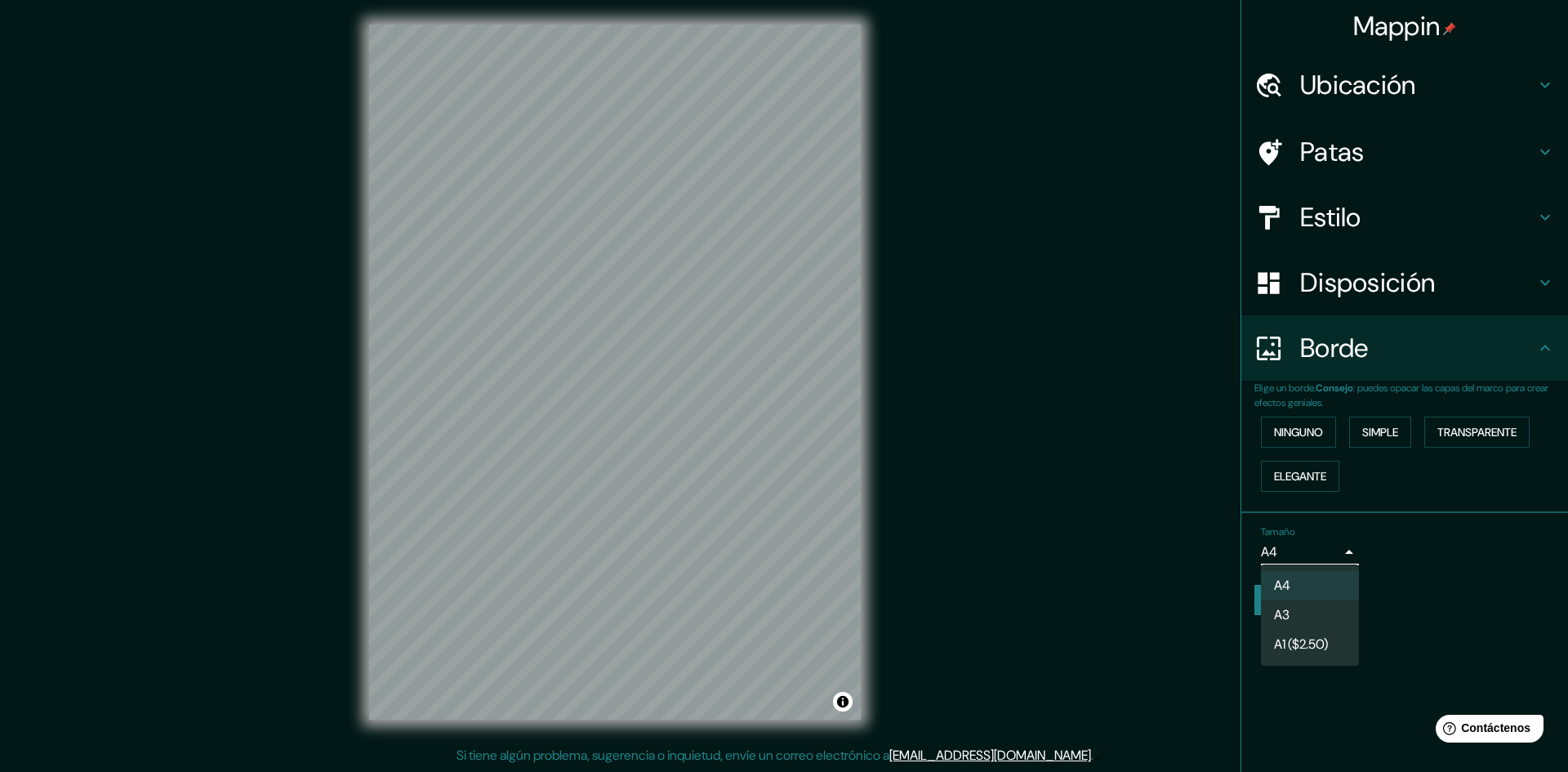
click at [1334, 554] on body "Mappin Ubicación Manizales, [GEOGRAPHIC_DATA], [GEOGRAPHIC_DATA] Patas Estilo D…" at bounding box center [784, 384] width 1568 height 772
click at [1321, 576] on li "A4" at bounding box center [1309, 585] width 98 height 30
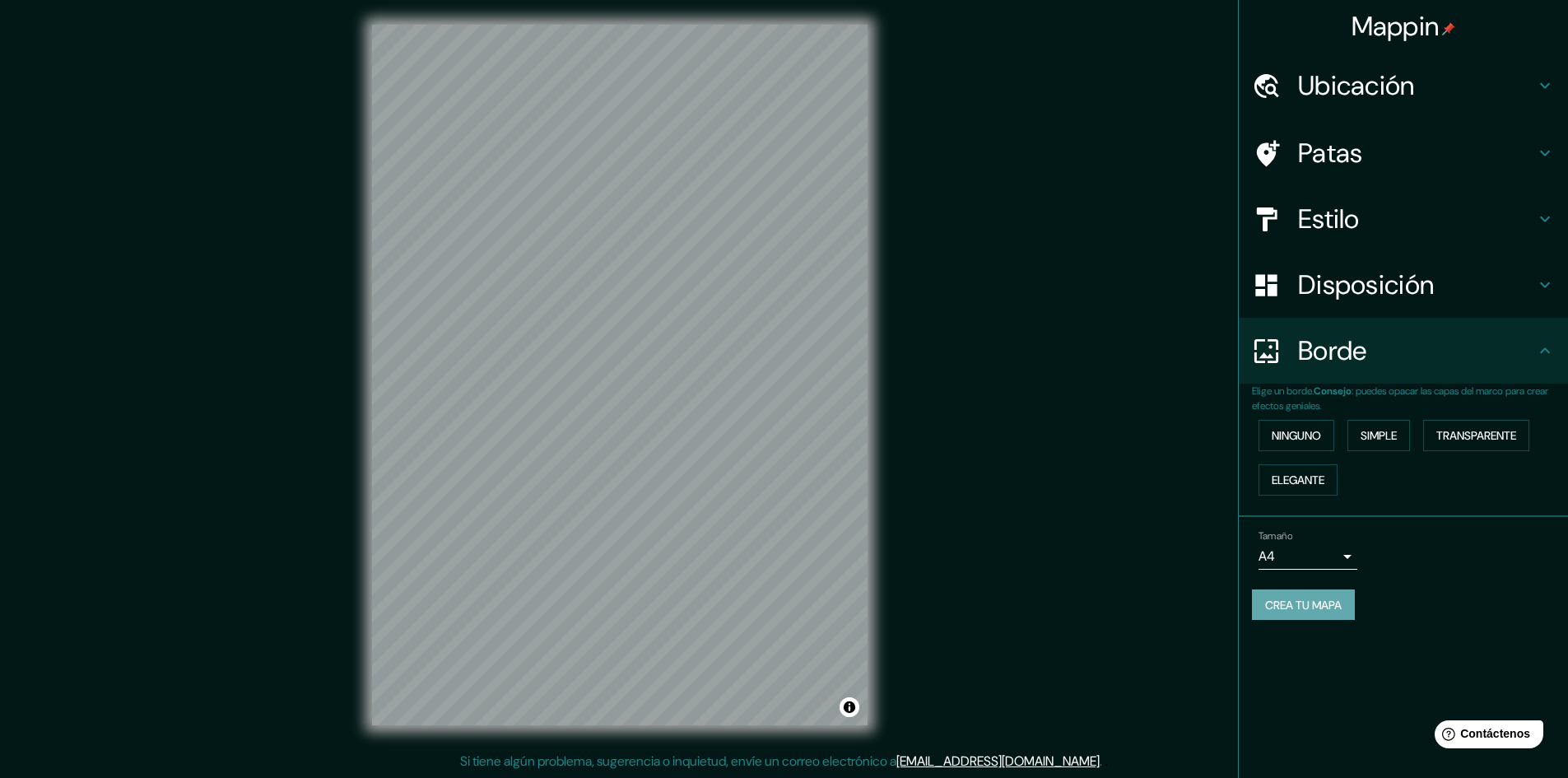
click at [1340, 607] on font "Crea tu mapa" at bounding box center [1304, 605] width 76 height 15
click at [1293, 606] on font "Crea tu mapa" at bounding box center [1304, 605] width 76 height 15
